Goal: Task Accomplishment & Management: Complete application form

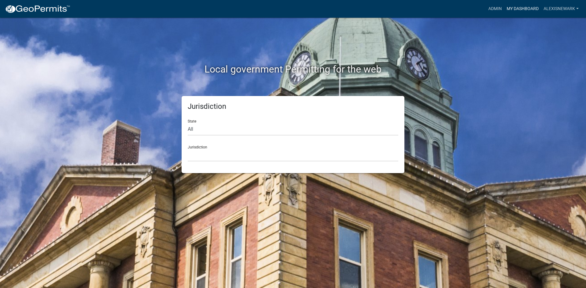
click at [469, 9] on link "My Dashboard" at bounding box center [522, 9] width 37 height 12
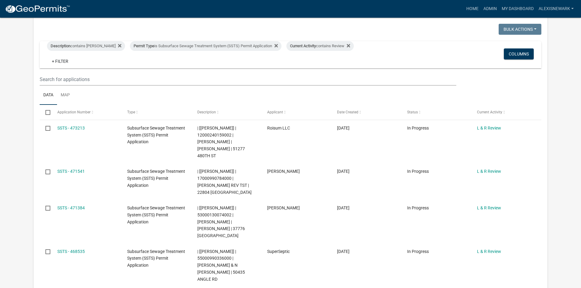
scroll to position [114, 0]
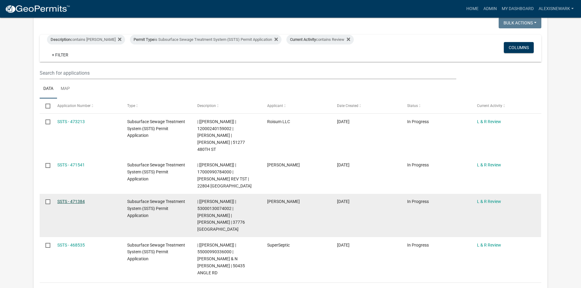
click at [61, 199] on link "SSTS - 471384" at bounding box center [70, 201] width 27 height 5
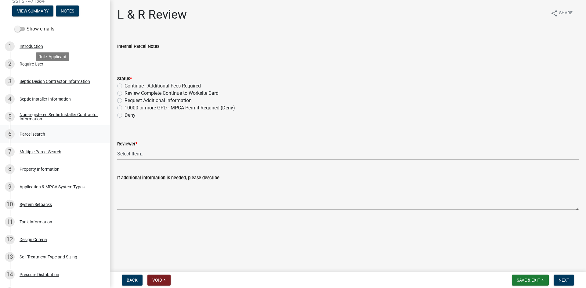
scroll to position [168, 0]
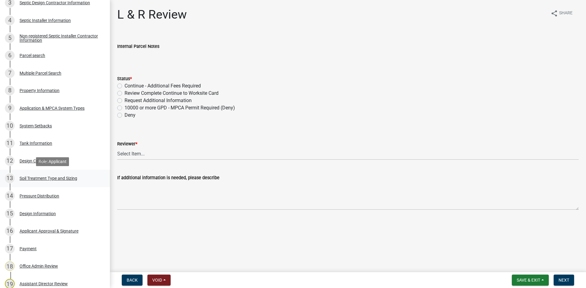
click at [78, 179] on div "13 Soil Treatment Type and Sizing" at bounding box center [52, 179] width 95 height 10
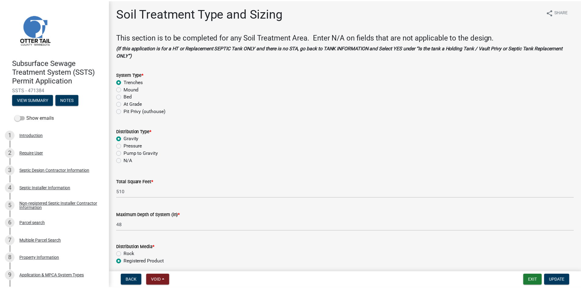
scroll to position [0, 0]
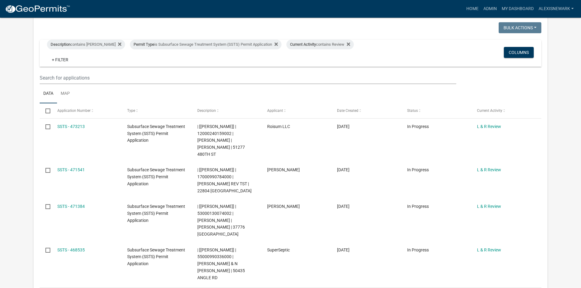
scroll to position [107, 0]
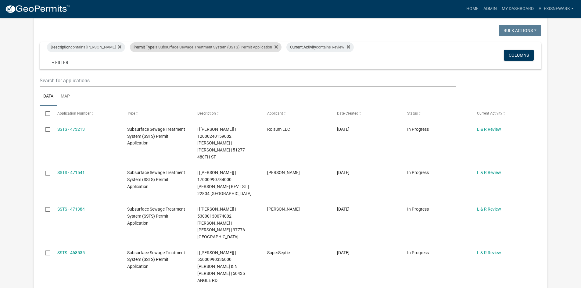
click at [187, 46] on div "Permit Type is Subsurface Sewage Treatment System (SSTS) Permit Application" at bounding box center [206, 47] width 152 height 10
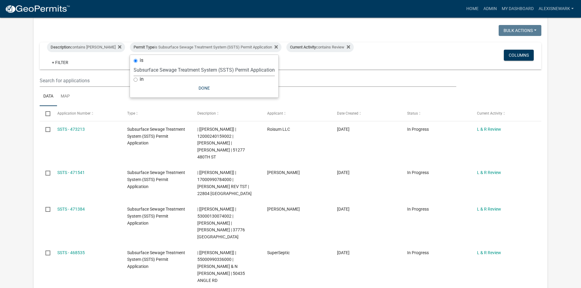
click at [190, 75] on select "Select an option Building Contractor / Excavators (Registration) Building Contr…" at bounding box center [204, 70] width 141 height 13
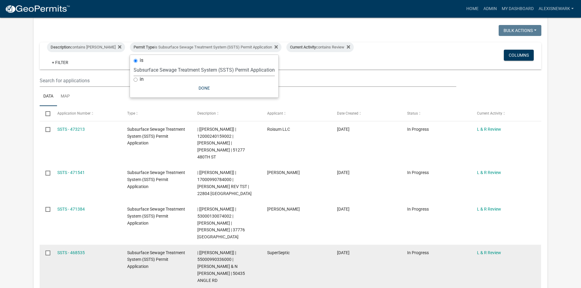
select select "79d4bf26-a84c-4898-8d16-9ebea2345fb4"
click at [134, 68] on select "Select an option Building Contractor / Excavators (Registration) Building Contr…" at bounding box center [204, 70] width 141 height 13
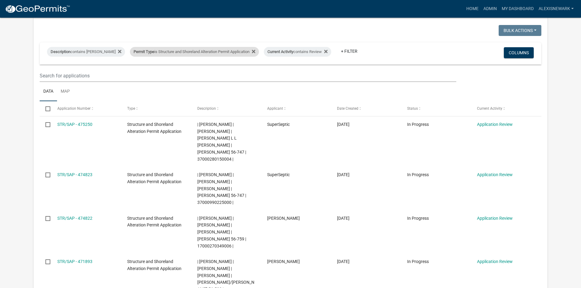
click at [210, 49] on div "Permit Type is Structure and Shoreland Alteration Permit Application" at bounding box center [194, 52] width 129 height 10
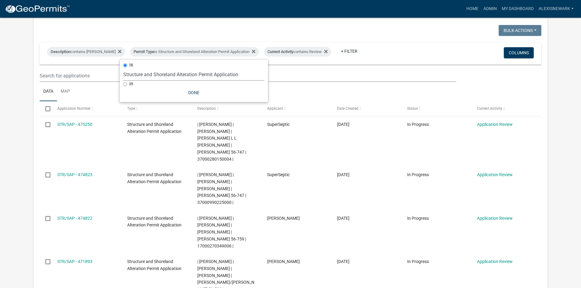
click at [217, 76] on select "Select an option Building Contractor / Excavators (Registration) Building Contr…" at bounding box center [193, 74] width 141 height 13
select select "68d28c81-f724-4f90-9ad3-bed34bf6fb80"
click at [134, 68] on select "Select an option Building Contractor / Excavators (Registration) Building Contr…" at bounding box center [193, 74] width 141 height 13
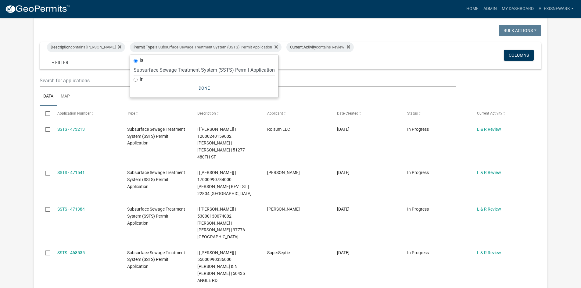
click at [24, 61] on app-user-applications "more_horiz Home Admin My Dashboard alexisnewark Admin Account Logout My Dashboa…" at bounding box center [290, 181] width 581 height 540
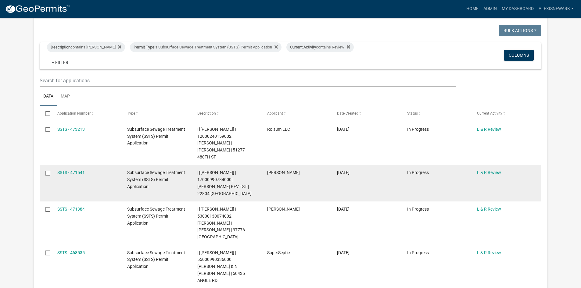
click at [219, 172] on span "| [[PERSON_NAME]] | 17000990784000 | [PERSON_NAME] REV TST | 22804 [GEOGRAPHIC_…" at bounding box center [224, 183] width 54 height 26
copy span "17000990784000"
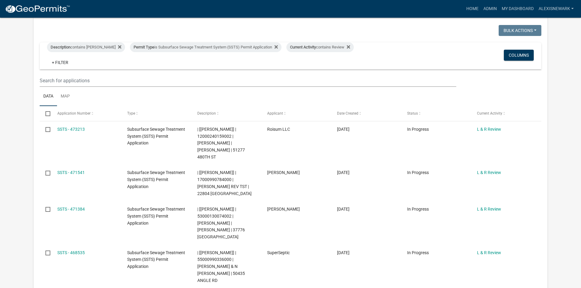
click at [230, 106] on ul "Data Map" at bounding box center [291, 96] width 502 height 19
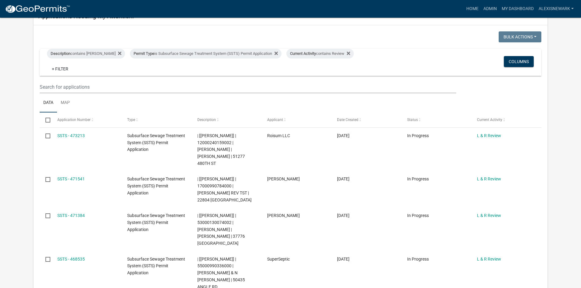
scroll to position [99, 0]
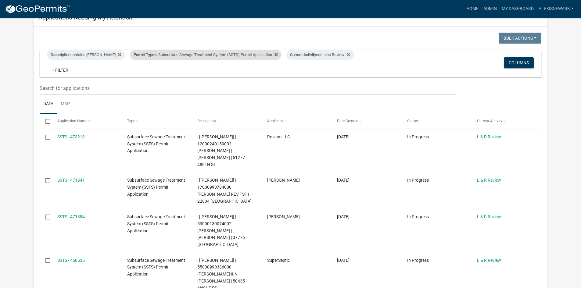
click at [245, 56] on div "Permit Type is Subsurface Sewage Treatment System (SSTS) Permit Application" at bounding box center [206, 55] width 152 height 10
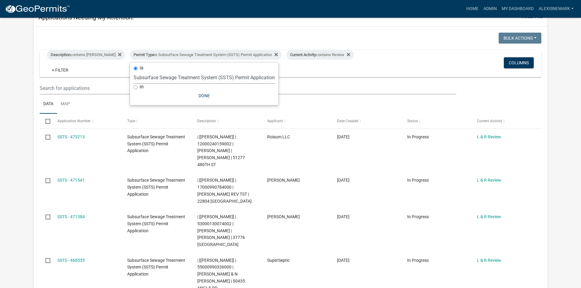
click at [200, 76] on select "Select an option Building Contractor / Excavators (Registration) Building Contr…" at bounding box center [204, 77] width 141 height 13
select select "79d4bf26-a84c-4898-8d16-9ebea2345fb4"
click at [134, 76] on select "Select an option Building Contractor / Excavators (Registration) Building Contr…" at bounding box center [204, 77] width 141 height 13
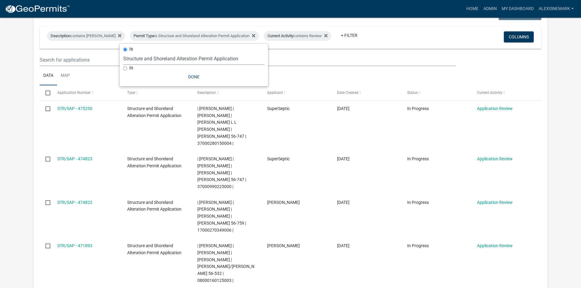
scroll to position [107, 0]
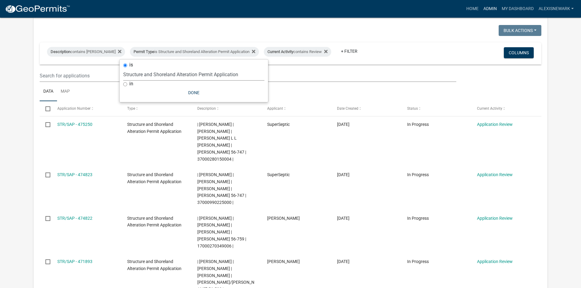
click at [469, 9] on link "Admin" at bounding box center [490, 9] width 18 height 12
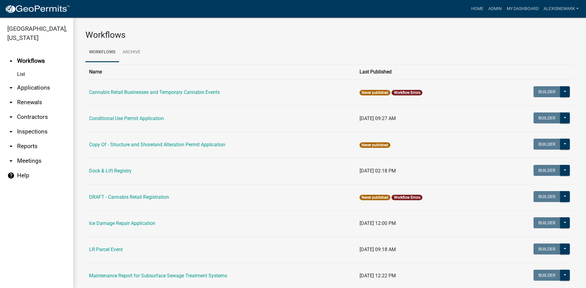
click at [55, 88] on link "arrow_drop_down Applications" at bounding box center [36, 88] width 73 height 15
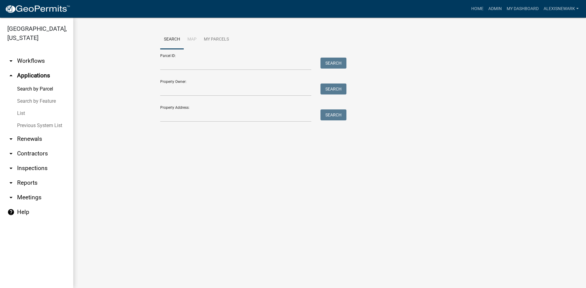
click at [215, 108] on div "Property Address: Search" at bounding box center [251, 111] width 183 height 21
click at [215, 114] on input "Property Address:" at bounding box center [235, 116] width 151 height 13
type input "21877"
click at [331, 114] on button "Search" at bounding box center [334, 115] width 26 height 11
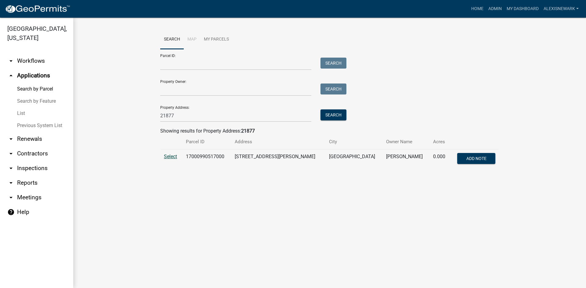
click at [170, 155] on span "Select" at bounding box center [170, 157] width 13 height 6
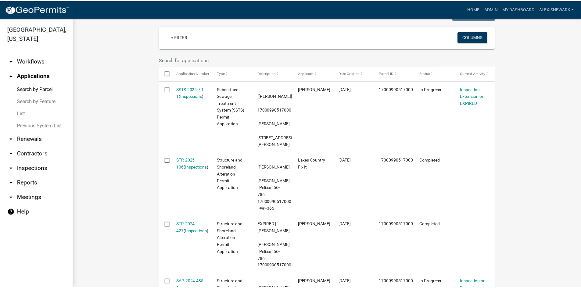
scroll to position [167, 0]
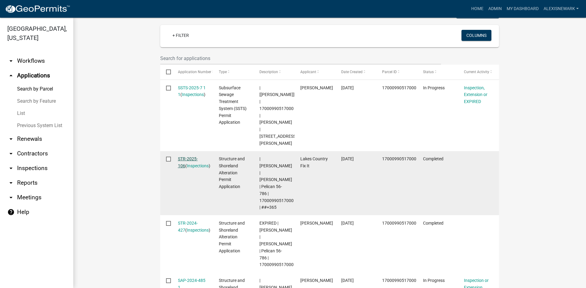
click at [188, 157] on link "STR-2025-106" at bounding box center [188, 163] width 20 height 12
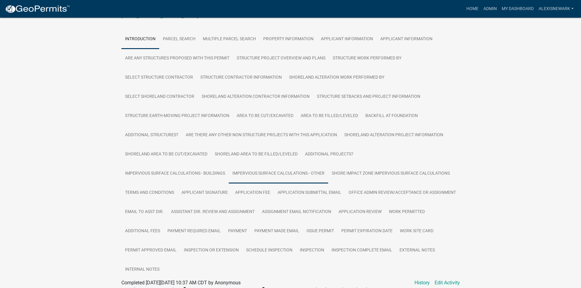
scroll to position [107, 0]
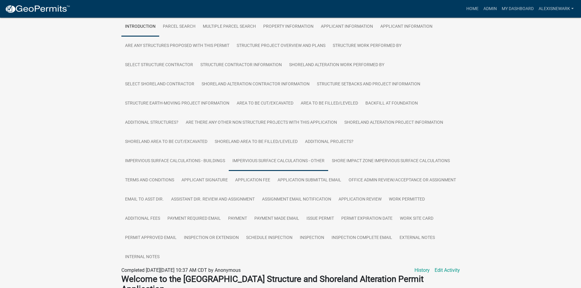
click at [314, 161] on link "Impervious Surface Calculations - Other" at bounding box center [279, 162] width 100 height 20
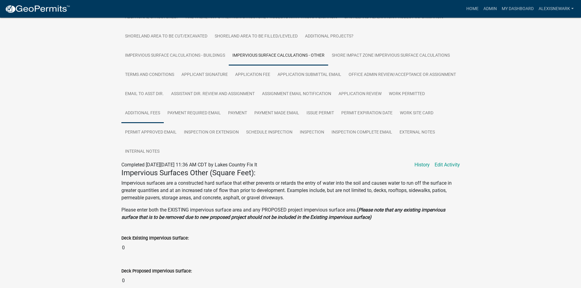
scroll to position [204, 0]
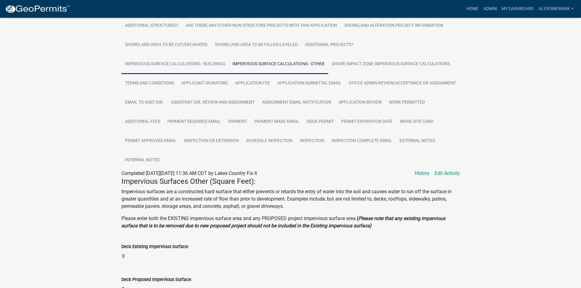
click at [209, 68] on link "Impervious Surface Calculations - Buildings" at bounding box center [174, 65] width 107 height 20
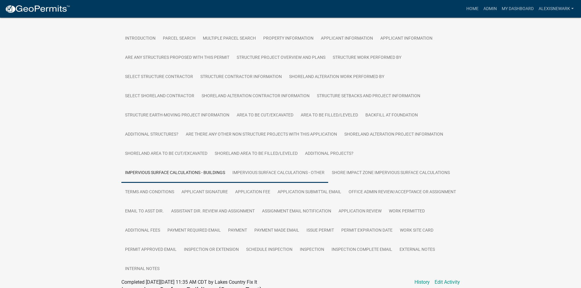
click at [268, 172] on link "Impervious Surface Calculations - Other" at bounding box center [279, 174] width 100 height 20
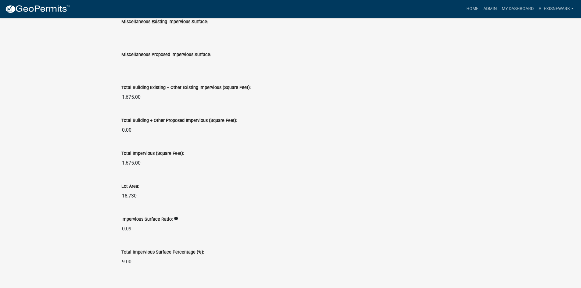
scroll to position [967, 0]
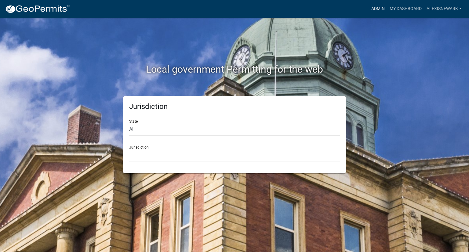
click at [383, 14] on link "Admin" at bounding box center [378, 9] width 18 height 12
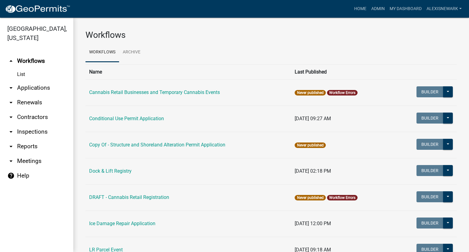
drag, startPoint x: 45, startPoint y: 91, endPoint x: 56, endPoint y: 85, distance: 11.5
click at [45, 91] on link "arrow_drop_down Applications" at bounding box center [36, 88] width 73 height 15
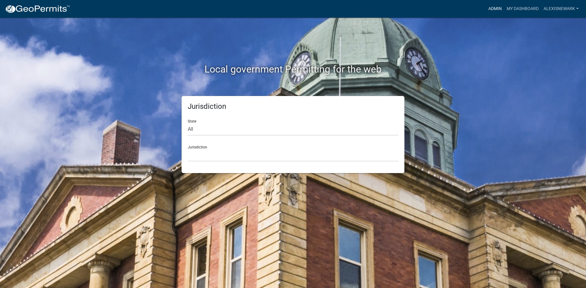
click at [493, 9] on link "Admin" at bounding box center [495, 9] width 18 height 12
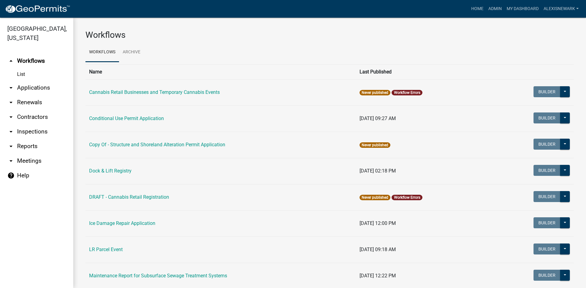
click at [33, 78] on link "List" at bounding box center [36, 74] width 73 height 12
click at [41, 84] on link "arrow_drop_down Applications" at bounding box center [36, 88] width 73 height 15
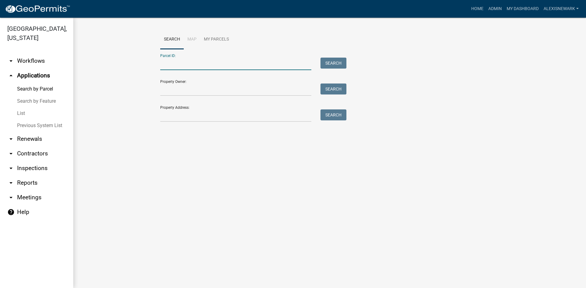
click at [183, 64] on input "Parcel ID:" at bounding box center [235, 64] width 151 height 13
paste input "17000990784000"
click at [346, 64] on button "Search" at bounding box center [334, 63] width 26 height 11
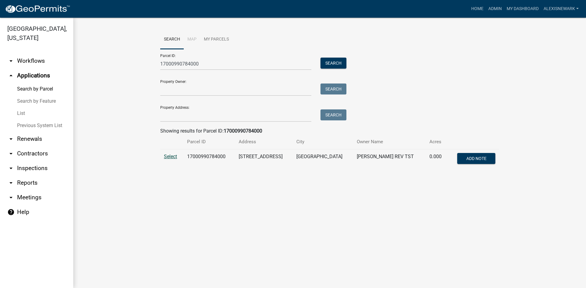
click at [171, 158] on span "Select" at bounding box center [170, 157] width 13 height 6
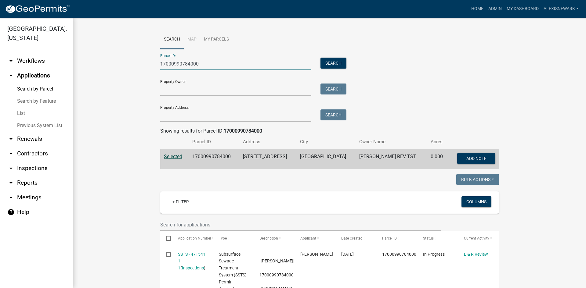
click at [183, 64] on input "17000990784000" at bounding box center [235, 64] width 151 height 13
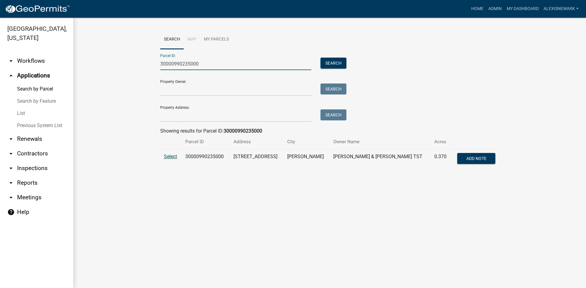
type input "30000990235000"
click at [175, 160] on span "Select" at bounding box center [170, 157] width 13 height 6
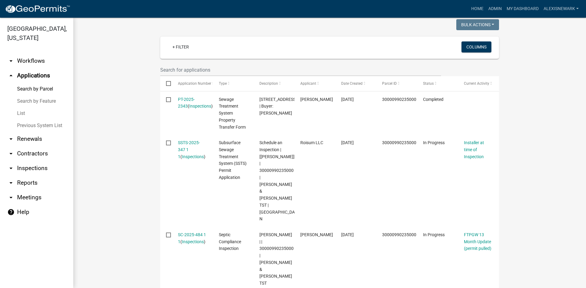
scroll to position [159, 0]
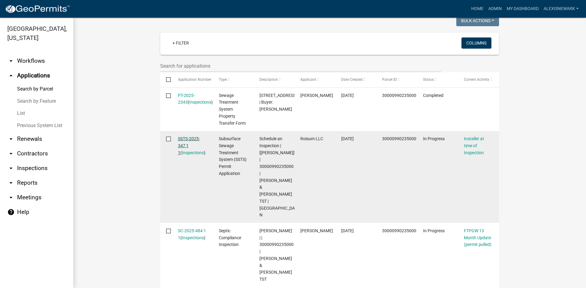
click at [183, 138] on link "SSTS-2025-347 1 1" at bounding box center [189, 145] width 22 height 19
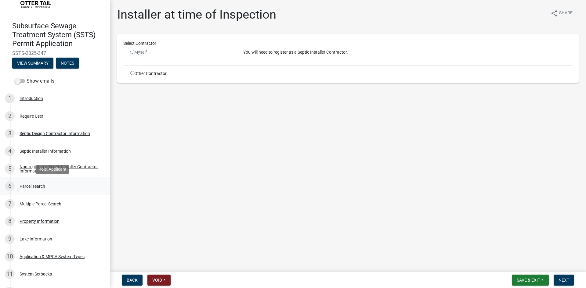
scroll to position [38, 0]
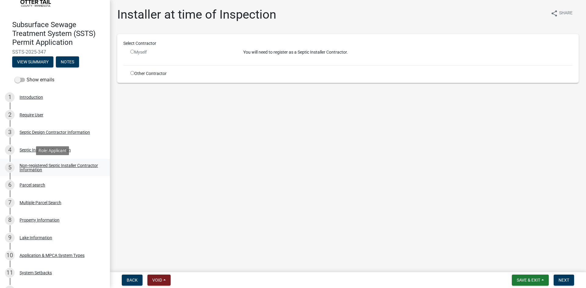
click at [73, 167] on div "Non-registered Septic Installer Contractor Information" at bounding box center [60, 168] width 81 height 9
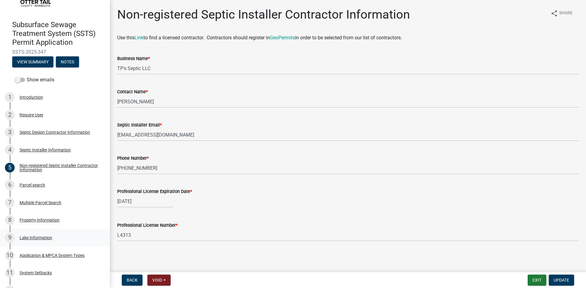
click at [36, 236] on div "Lake Information" at bounding box center [36, 238] width 33 height 4
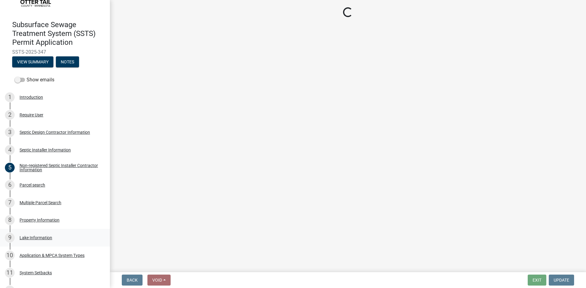
select select "bebeee68-4fe0-4519-8d81-c2ce205cc4ba"
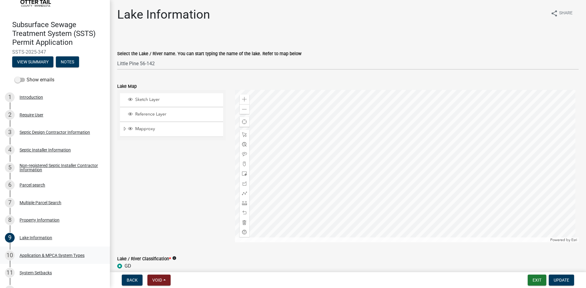
click at [94, 259] on div "10 Application & MPCA System Types" at bounding box center [52, 256] width 95 height 10
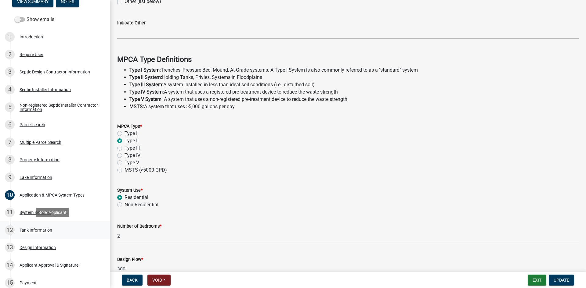
scroll to position [99, 0]
click at [78, 228] on div "12 Tank Information" at bounding box center [52, 230] width 95 height 10
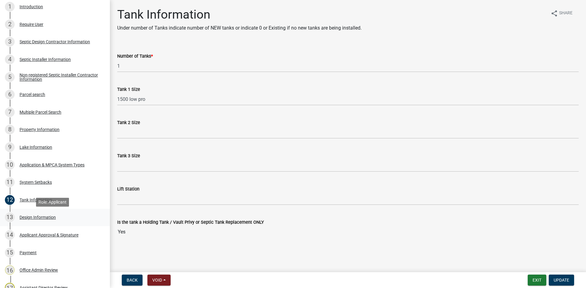
scroll to position [130, 0]
click at [69, 223] on link "13 Design Information" at bounding box center [55, 217] width 110 height 18
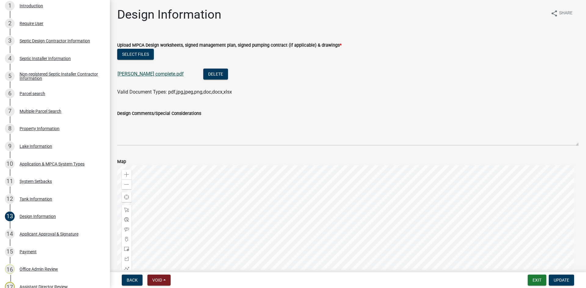
click at [143, 75] on link "Nielson complete.pdf" at bounding box center [151, 74] width 66 height 6
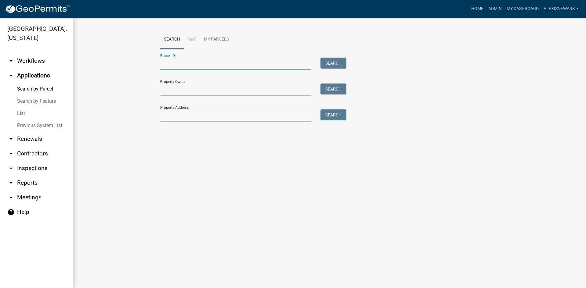
click at [227, 64] on input "Parcel ID:" at bounding box center [235, 64] width 151 height 13
click at [263, 116] on input "Property Address:" at bounding box center [235, 116] width 151 height 13
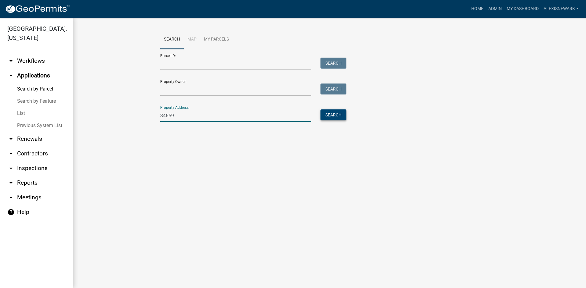
type input "34659"
click at [332, 114] on button "Search" at bounding box center [334, 115] width 26 height 11
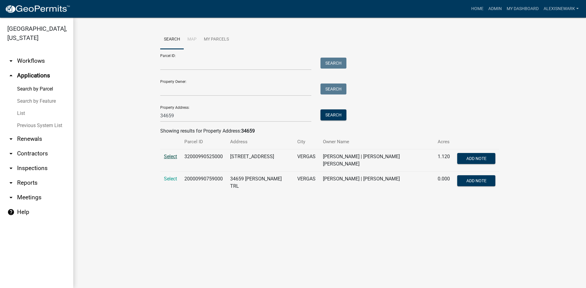
click at [166, 158] on span "Select" at bounding box center [170, 157] width 13 height 6
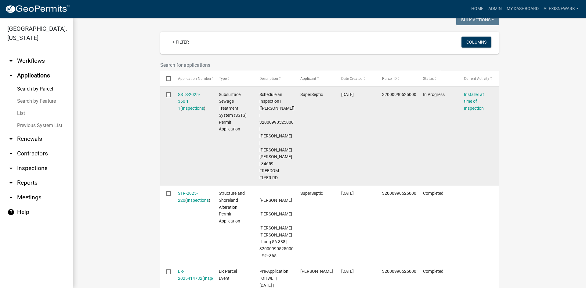
scroll to position [189, 0]
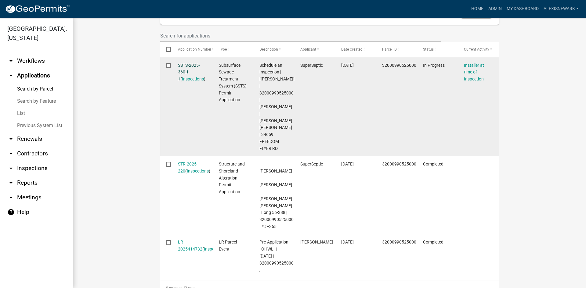
click at [189, 66] on link "SSTS-2025-360 1 1" at bounding box center [189, 72] width 22 height 19
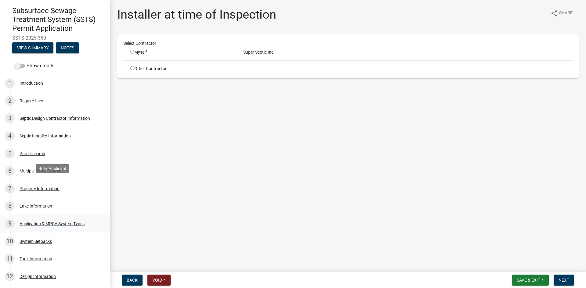
scroll to position [92, 0]
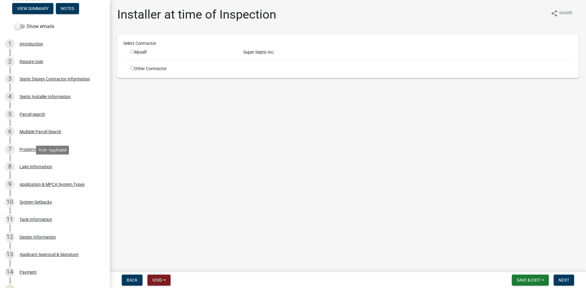
click at [61, 168] on div "8 Lake Information" at bounding box center [52, 167] width 95 height 10
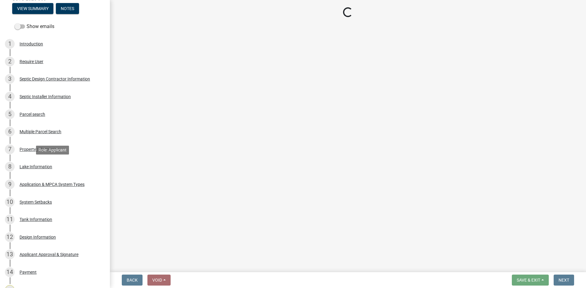
select select "bba6be62-870a-4bae-b1ce-9bcac70e5e70"
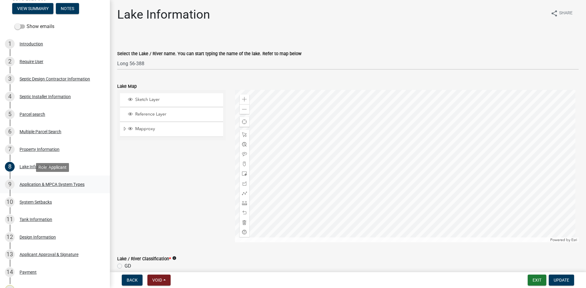
click at [69, 184] on div "Application & MPCA System Types" at bounding box center [52, 185] width 65 height 4
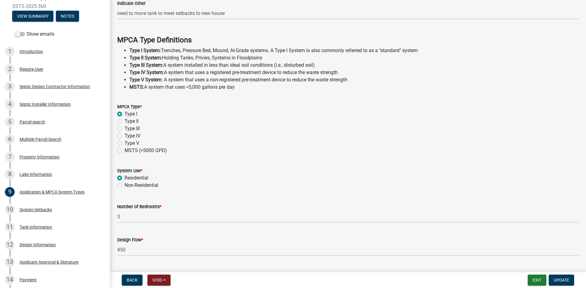
scroll to position [164, 0]
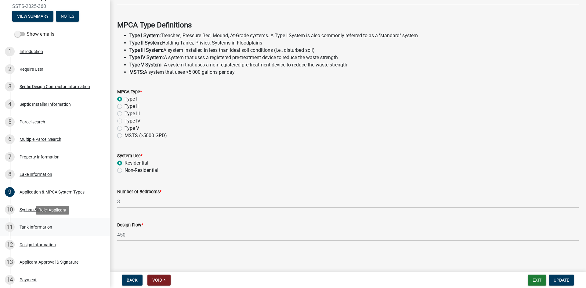
click at [60, 225] on div "11 Tank Information" at bounding box center [52, 228] width 95 height 10
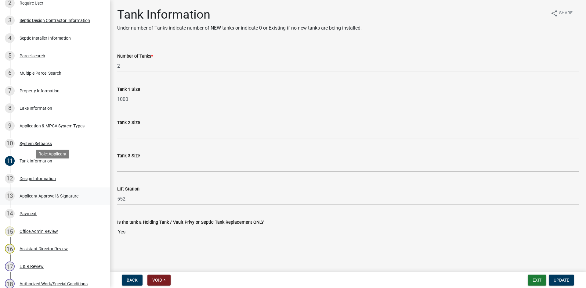
scroll to position [176, 0]
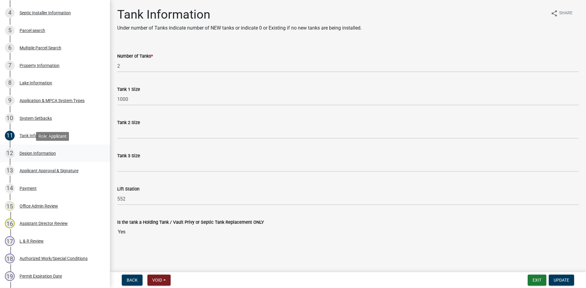
click at [54, 151] on div "Design Information" at bounding box center [38, 153] width 36 height 4
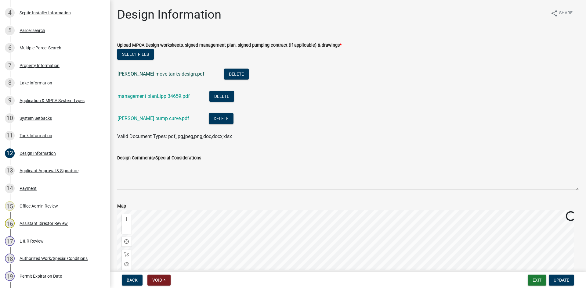
click at [168, 76] on link "Lipp move tanks design.pdf" at bounding box center [161, 74] width 87 height 6
click at [150, 92] on div "management planLipp 34659.pdf" at bounding box center [159, 97] width 82 height 13
click at [151, 92] on div "management planLipp 34659.pdf" at bounding box center [159, 97] width 82 height 13
click at [148, 113] on li "Lipp pump curve.pdf Delete" at bounding box center [348, 119] width 462 height 22
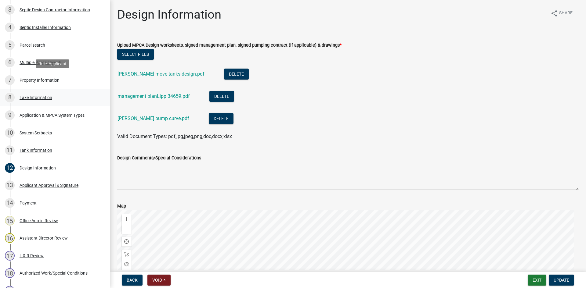
scroll to position [160, 0]
click at [71, 102] on div "8 Lake Information" at bounding box center [52, 98] width 95 height 10
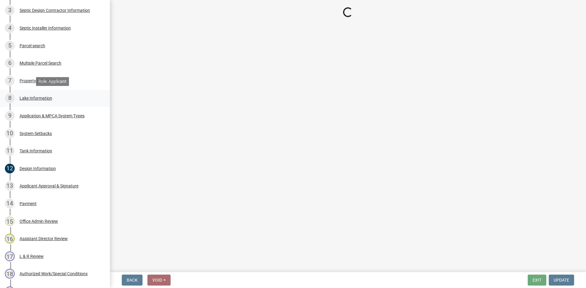
select select "bba6be62-870a-4bae-b1ce-9bcac70e5e70"
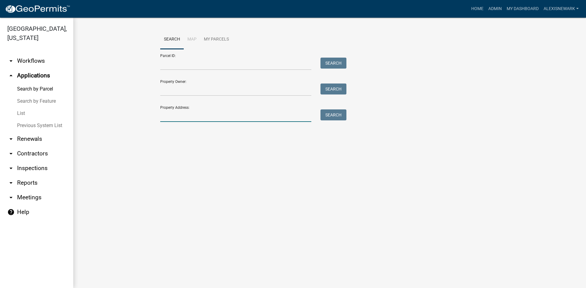
click at [216, 116] on input "Property Address:" at bounding box center [235, 116] width 151 height 13
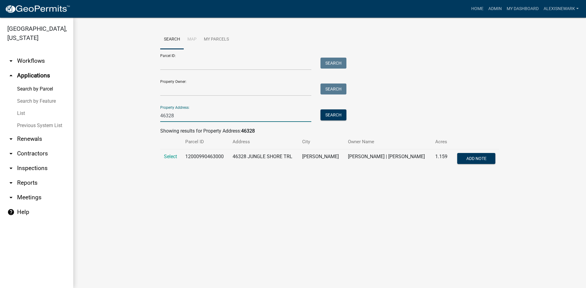
type input "46328"
click at [186, 154] on td "12000990463000" at bounding box center [206, 160] width 48 height 20
drag, startPoint x: 172, startPoint y: 156, endPoint x: 178, endPoint y: 153, distance: 7.1
click at [172, 155] on span "Select" at bounding box center [170, 157] width 13 height 6
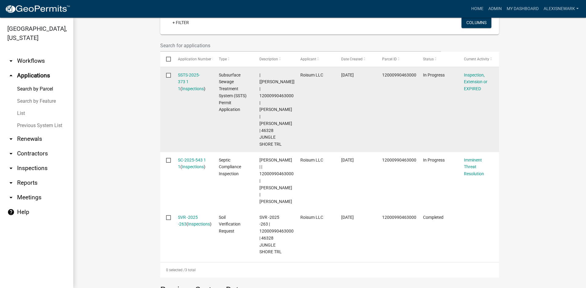
scroll to position [182, 0]
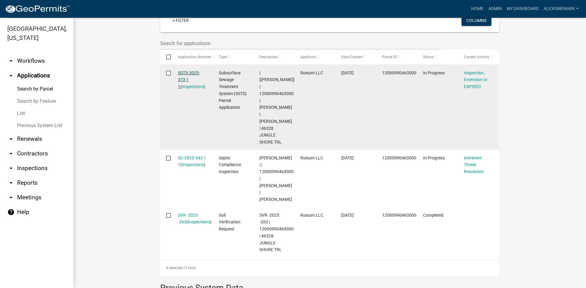
click at [178, 73] on link "SSTS-2025-373 1 1" at bounding box center [189, 80] width 22 height 19
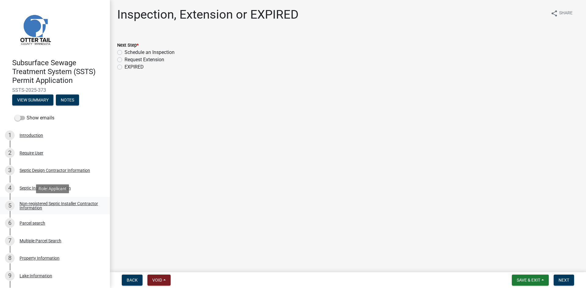
click at [80, 202] on div "Non-registered Septic Installer Contractor Information" at bounding box center [60, 206] width 81 height 9
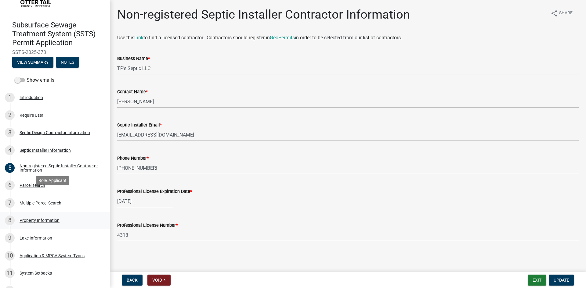
scroll to position [46, 0]
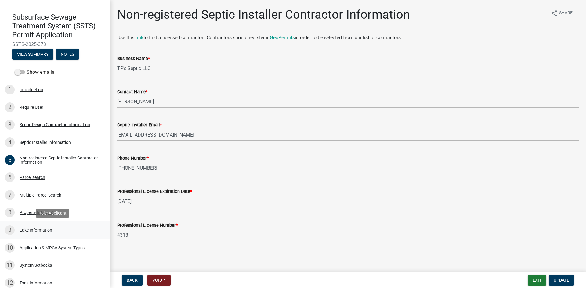
click at [69, 223] on link "9 Lake Information" at bounding box center [55, 231] width 110 height 18
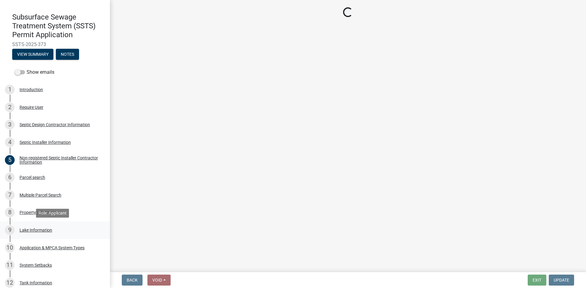
select select "7a383bc9-1ab3-45d1-a8e2-10abd99d8c01"
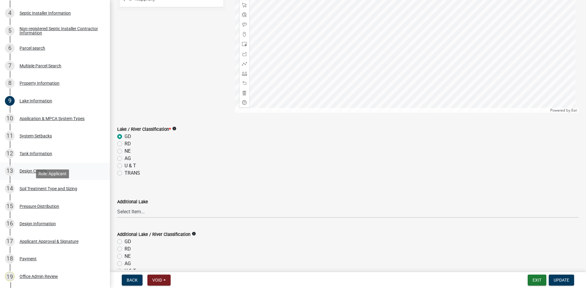
scroll to position [191, 0]
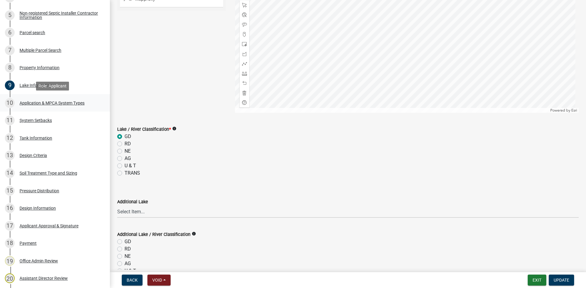
click at [71, 97] on link "10 Application & MPCA System Types" at bounding box center [55, 103] width 110 height 18
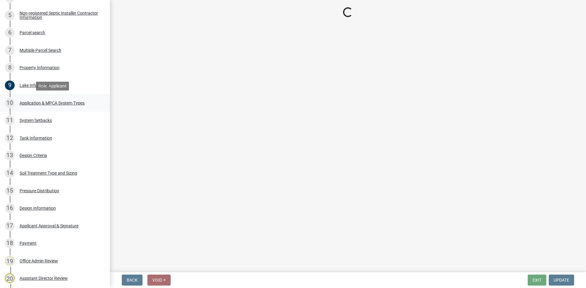
scroll to position [0, 0]
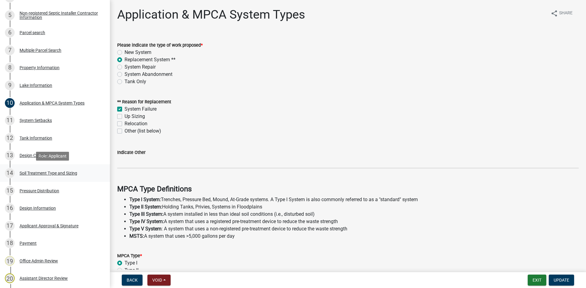
click at [44, 180] on link "14 Soil Treatment Type and Sizing" at bounding box center [55, 174] width 110 height 18
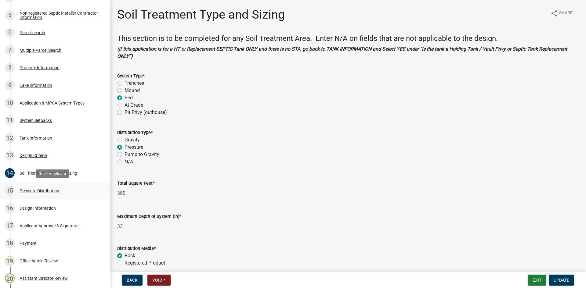
click at [85, 185] on link "15 Pressure Distribution" at bounding box center [55, 191] width 110 height 18
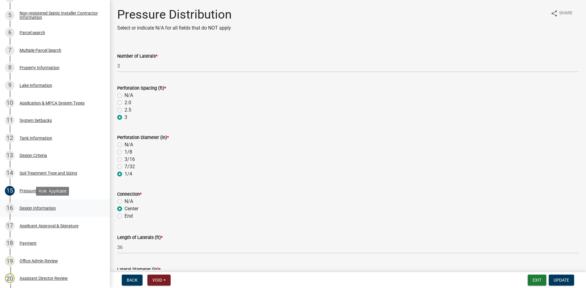
click at [63, 208] on div "16 Design Information" at bounding box center [52, 209] width 95 height 10
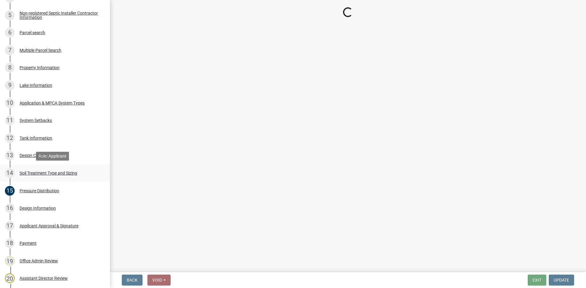
click at [64, 173] on div "Soil Treatment Type and Sizing" at bounding box center [49, 173] width 58 height 4
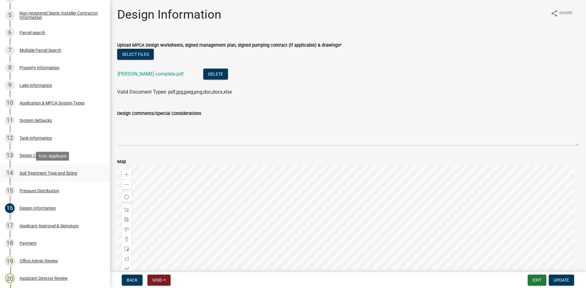
click at [64, 173] on div "Soil Treatment Type and Sizing" at bounding box center [49, 173] width 58 height 4
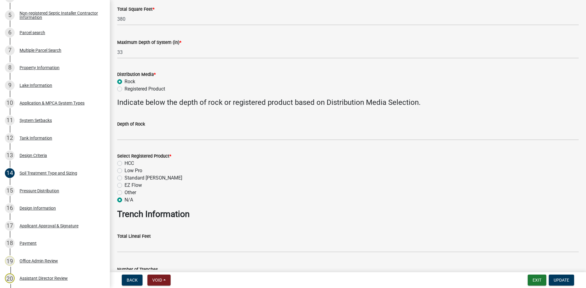
scroll to position [173, 0]
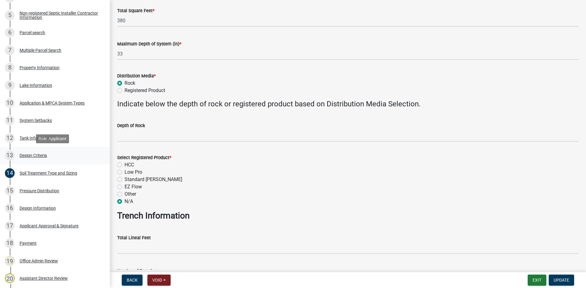
click at [84, 156] on div "13 Design Criteria" at bounding box center [52, 156] width 95 height 10
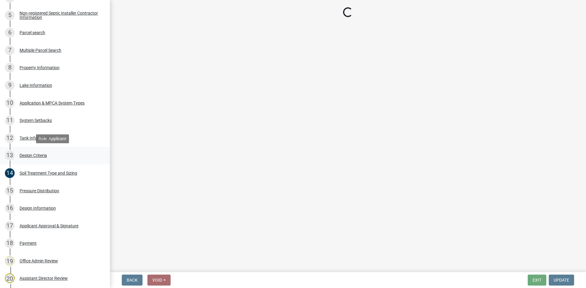
scroll to position [0, 0]
select select "eaa6e4cf-be76-4366-bfe5-e87acfaaf3f4"
select select "48b77c43-c0ca-4757-a1b1-e2e69db0f822"
select select "45db2b75-262a-4f3c-9010-aae25997cba1"
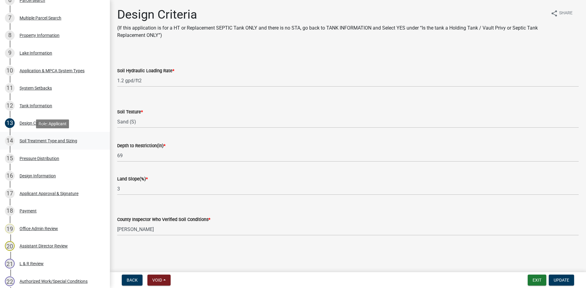
scroll to position [229, 0]
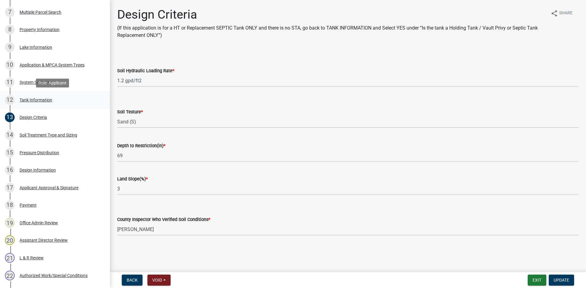
click at [59, 103] on div "12 Tank Information" at bounding box center [52, 100] width 95 height 10
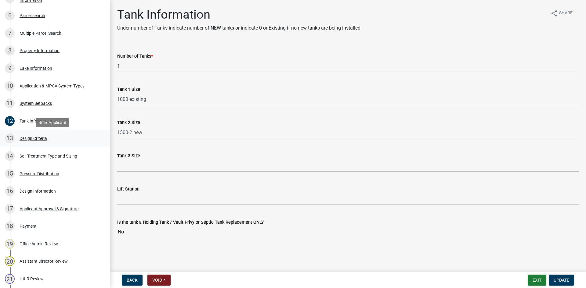
scroll to position [206, 0]
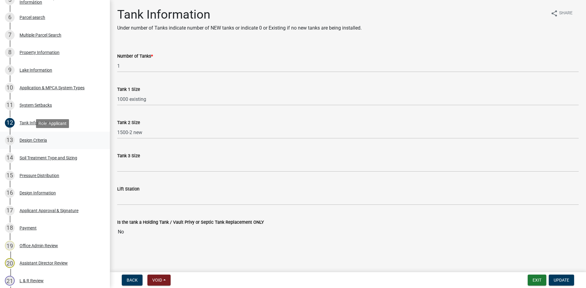
click at [86, 144] on div "13 Design Criteria" at bounding box center [52, 141] width 95 height 10
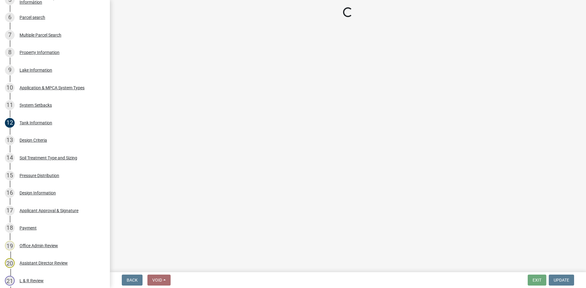
select select "eaa6e4cf-be76-4366-bfe5-e87acfaaf3f4"
select select "48b77c43-c0ca-4757-a1b1-e2e69db0f822"
select select "45db2b75-262a-4f3c-9010-aae25997cba1"
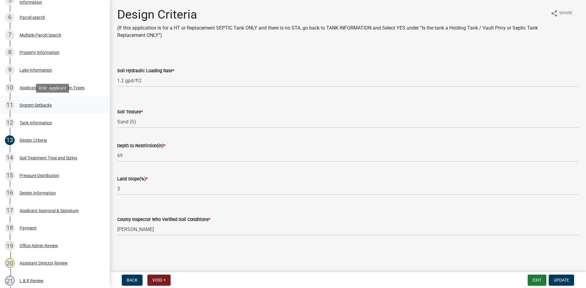
click at [93, 105] on div "11 System Setbacks" at bounding box center [52, 105] width 95 height 10
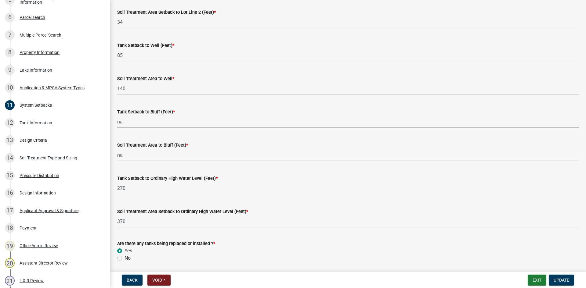
scroll to position [351, 0]
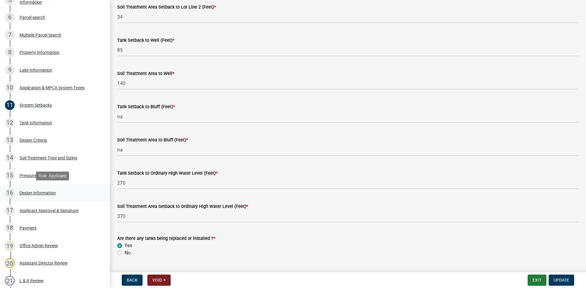
click at [68, 194] on div "16 Design Information" at bounding box center [52, 193] width 95 height 10
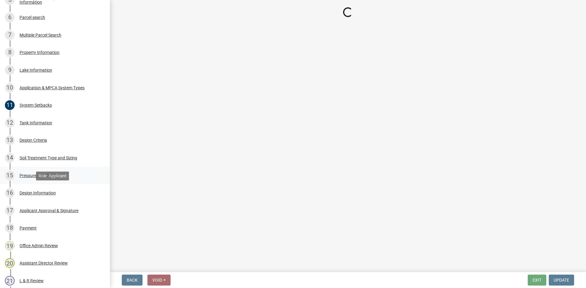
scroll to position [0, 0]
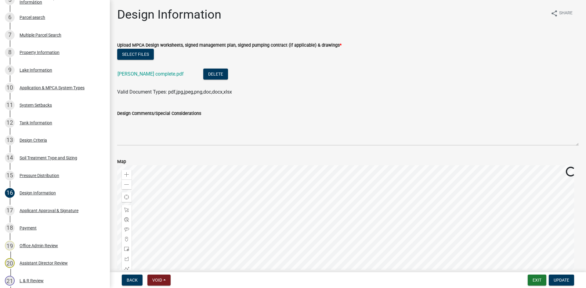
click at [154, 68] on li "Swenson complete.pdf Delete" at bounding box center [348, 75] width 462 height 22
click at [156, 72] on link "Swenson complete.pdf" at bounding box center [151, 74] width 66 height 6
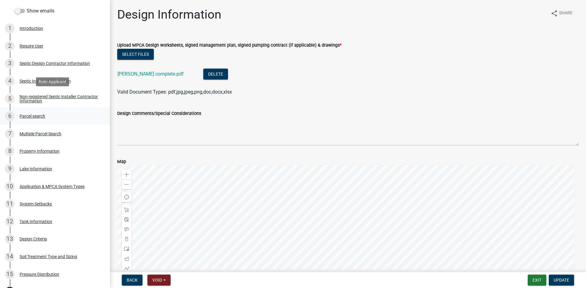
scroll to position [107, 0]
click at [65, 107] on link "5 Non-registered Septic Installer Contractor Information" at bounding box center [55, 99] width 110 height 18
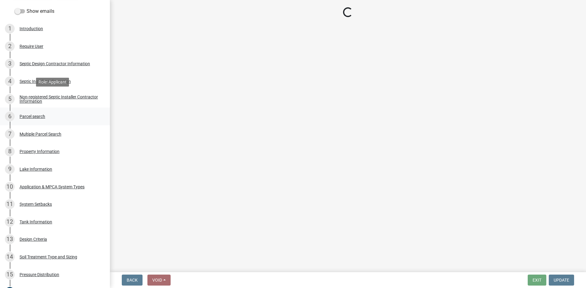
click at [67, 119] on div "6 Parcel search" at bounding box center [52, 117] width 95 height 10
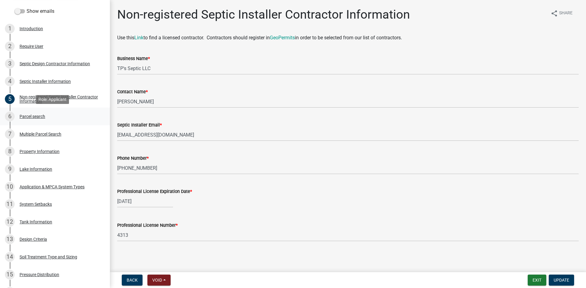
click at [67, 119] on div "6 Parcel search" at bounding box center [52, 117] width 95 height 10
